Goal: Task Accomplishment & Management: Manage account settings

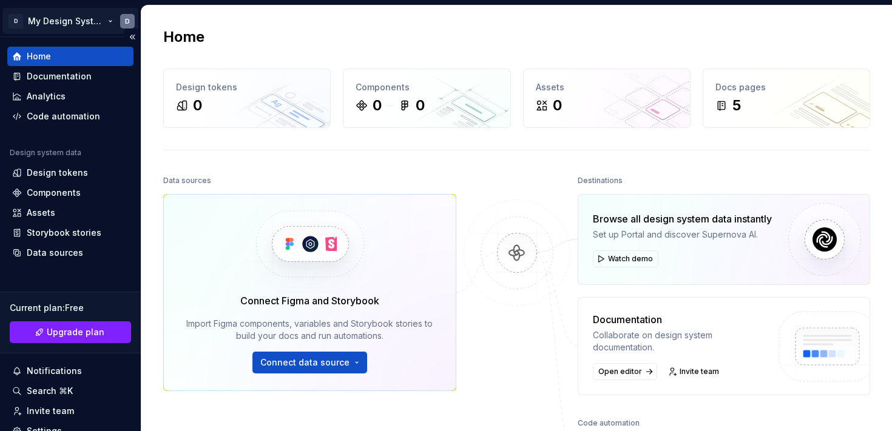
click at [106, 21] on html "D My Design System D Home Documentation Analytics Code automation Design system…" at bounding box center [446, 215] width 892 height 431
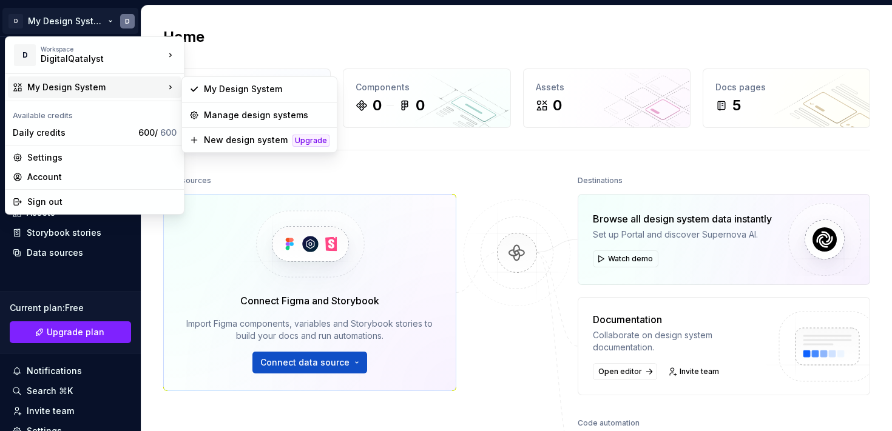
click at [157, 86] on div "My Design System" at bounding box center [95, 87] width 137 height 12
click at [217, 98] on div "My Design System" at bounding box center [259, 88] width 150 height 19
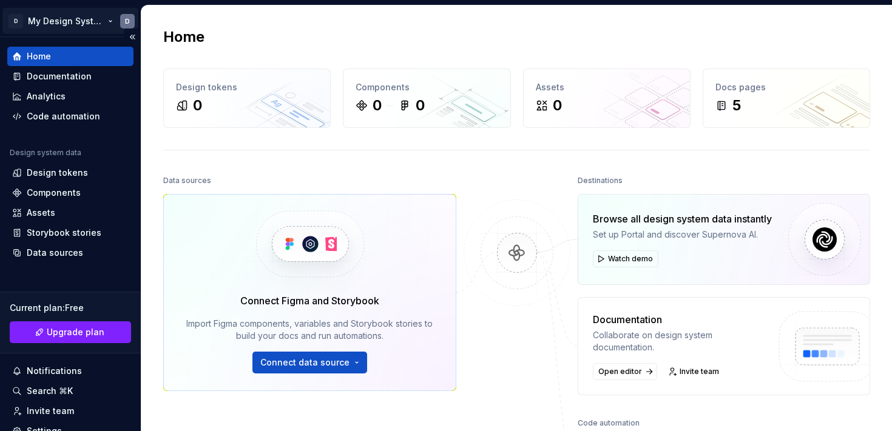
click at [94, 24] on html "D My Design System D Home Documentation Analytics Code automation Design system…" at bounding box center [446, 215] width 892 height 431
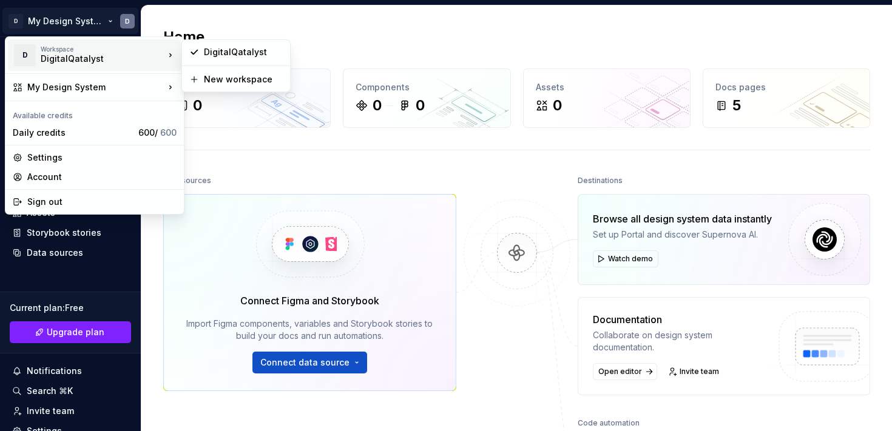
click at [100, 53] on div "DigitalQatalyst" at bounding box center [92, 59] width 103 height 12
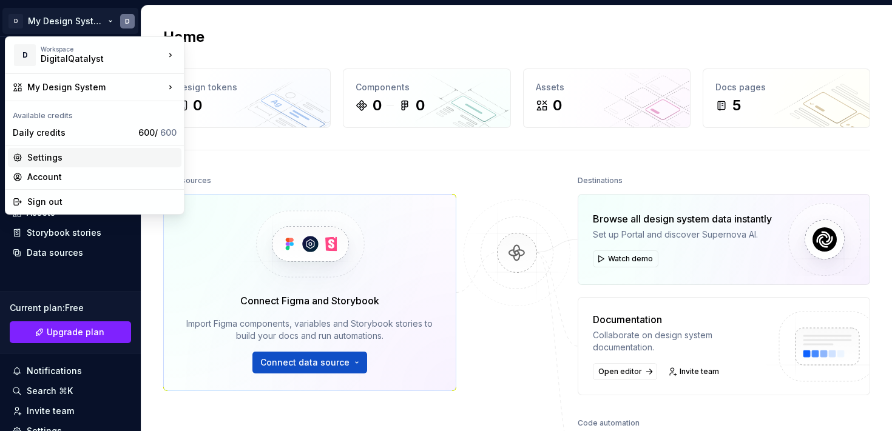
click at [46, 153] on div "Settings" at bounding box center [101, 158] width 149 height 12
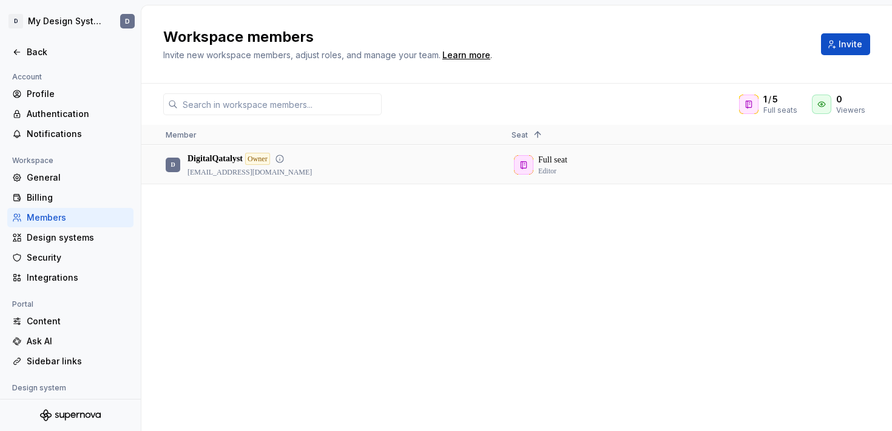
click at [243, 167] on p "[EMAIL_ADDRESS][DOMAIN_NAME]" at bounding box center [249, 172] width 124 height 10
click at [530, 158] on div "Full seat Editor" at bounding box center [674, 164] width 326 height 37
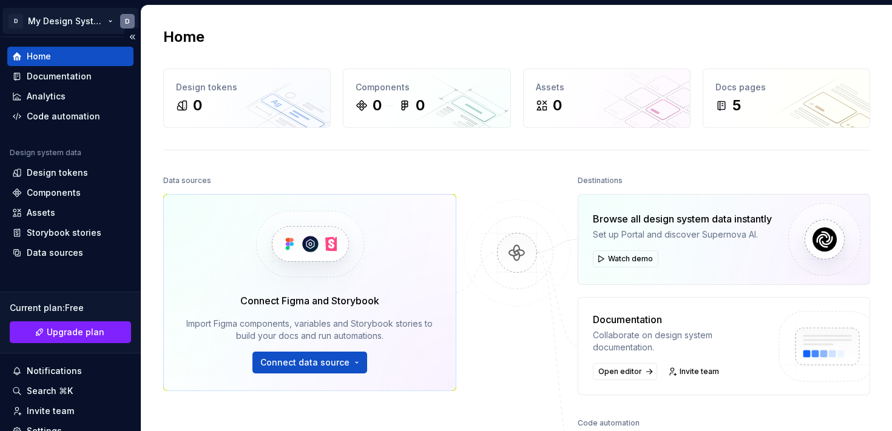
click at [62, 16] on html "D My Design System D Home Documentation Analytics Code automation Design system…" at bounding box center [446, 215] width 892 height 431
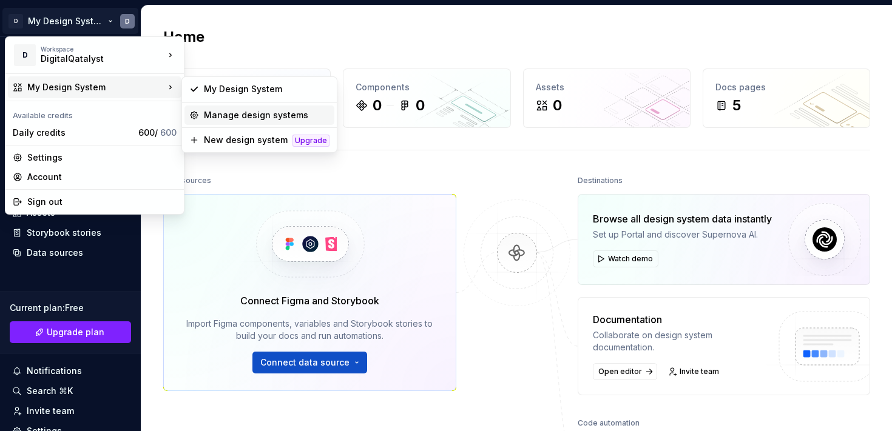
click at [215, 113] on div "Manage design systems" at bounding box center [267, 115] width 126 height 12
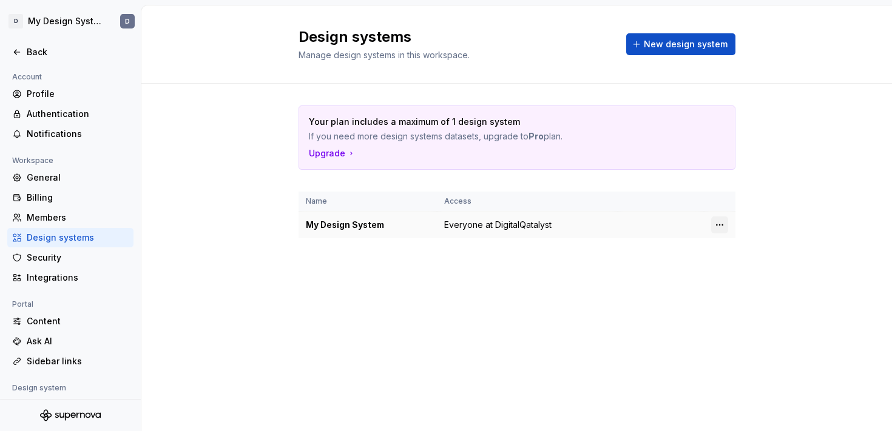
click at [721, 225] on html "D My Design System D Back Account Profile Authentication Notifications Workspac…" at bounding box center [446, 215] width 892 height 431
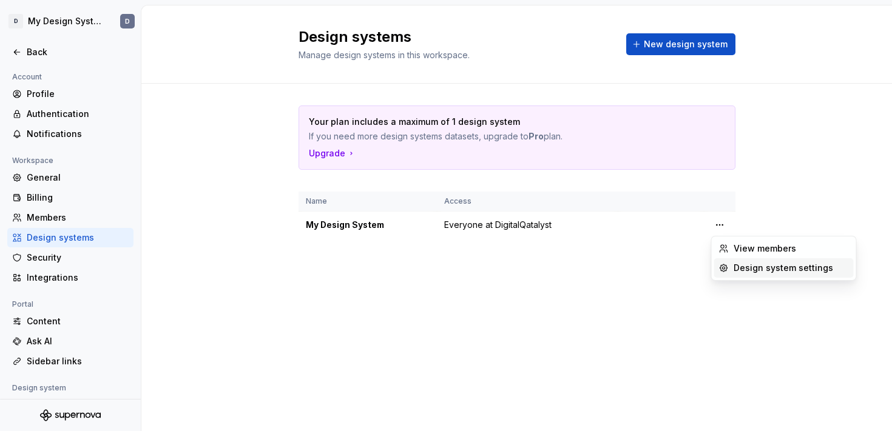
click at [746, 265] on div "Design system settings" at bounding box center [791, 268] width 115 height 12
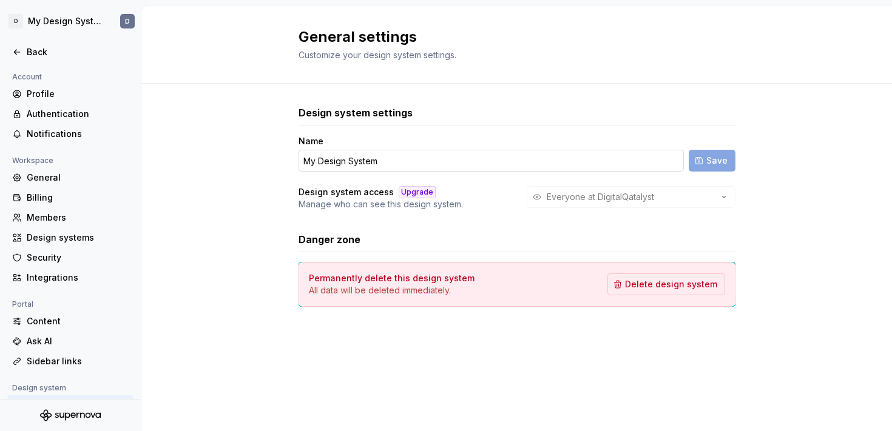
click at [343, 160] on input "My Design System" at bounding box center [490, 161] width 385 height 22
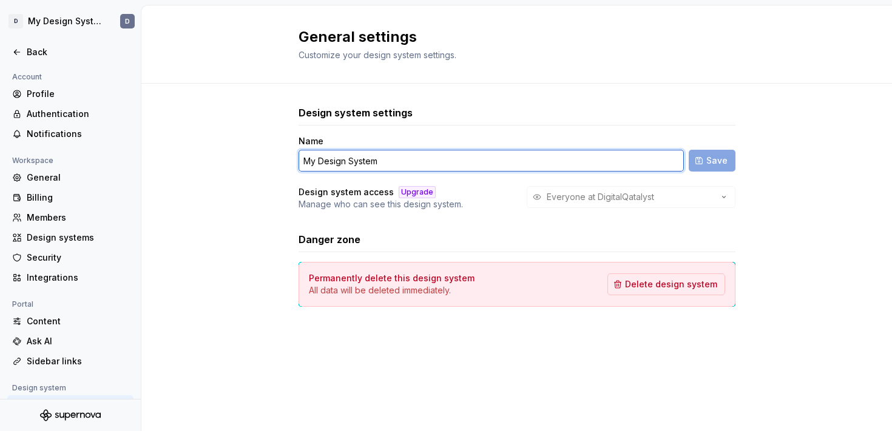
click at [343, 160] on input "My Design System" at bounding box center [490, 161] width 385 height 22
type input "xDS"
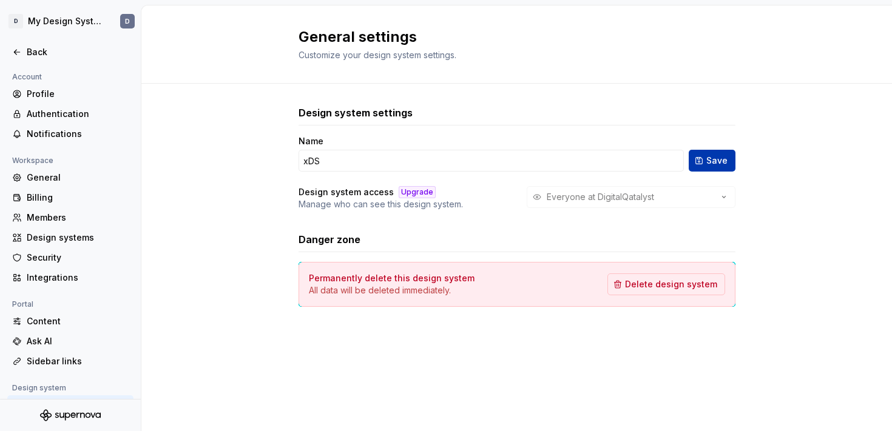
click at [718, 161] on span "Save" at bounding box center [716, 161] width 21 height 12
click at [26, 23] on html "D xDS D Back Account Profile Authentication Notifications Workspace General Bil…" at bounding box center [446, 215] width 892 height 431
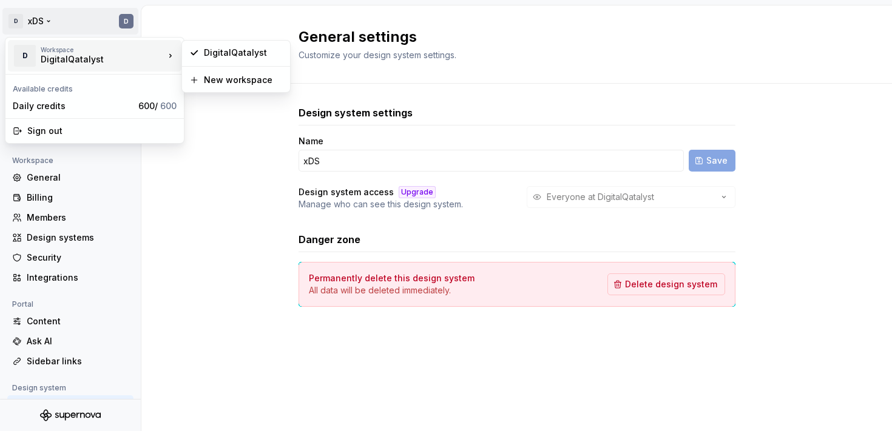
click at [61, 54] on div "DigitalQatalyst" at bounding box center [92, 59] width 103 height 12
click at [222, 127] on html "D xDS D Back Account Profile Authentication Notifications Workspace General Bil…" at bounding box center [446, 215] width 892 height 431
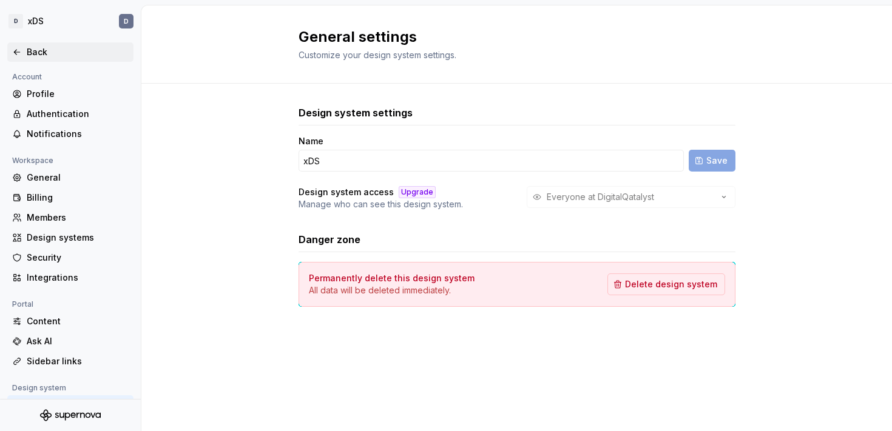
click at [25, 52] on div "Back" at bounding box center [70, 52] width 116 height 12
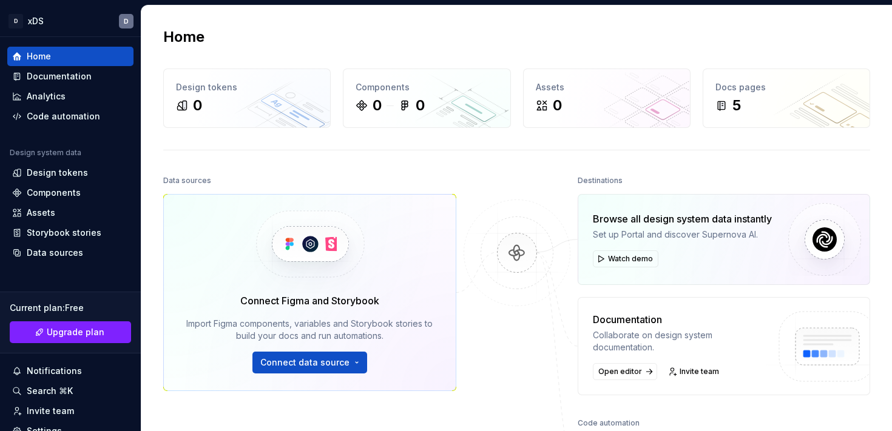
click at [337, 29] on div "Home" at bounding box center [516, 36] width 707 height 19
